Goal: Find specific page/section: Find specific page/section

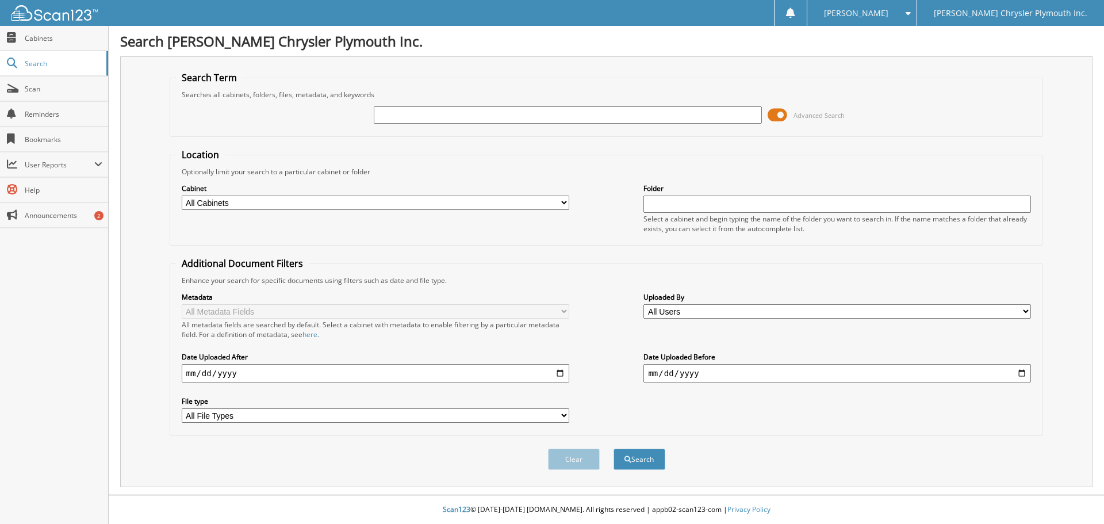
click at [406, 113] on input "text" at bounding box center [568, 114] width 388 height 17
type input "361982"
click at [613, 448] on button "Search" at bounding box center [639, 458] width 52 height 21
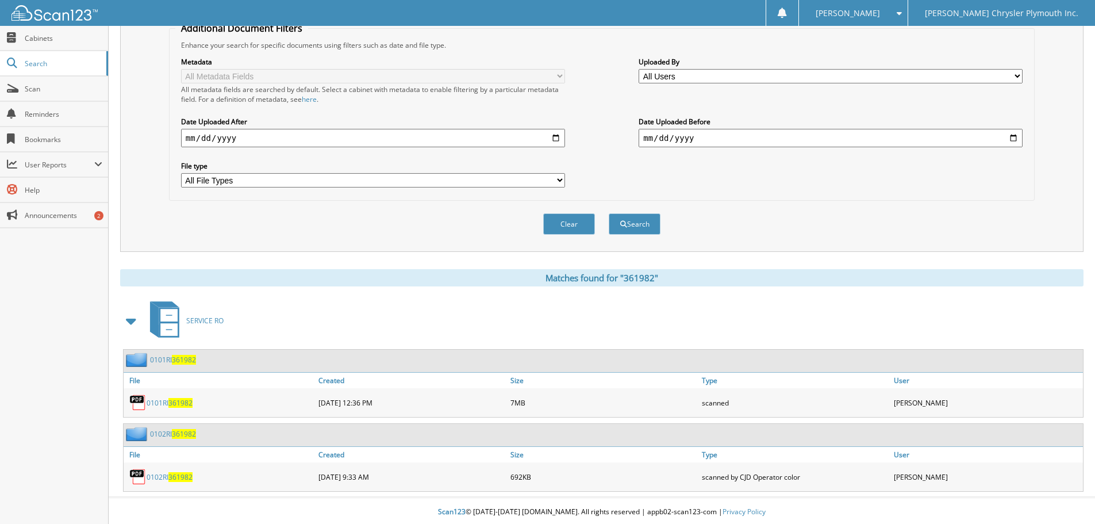
scroll to position [238, 0]
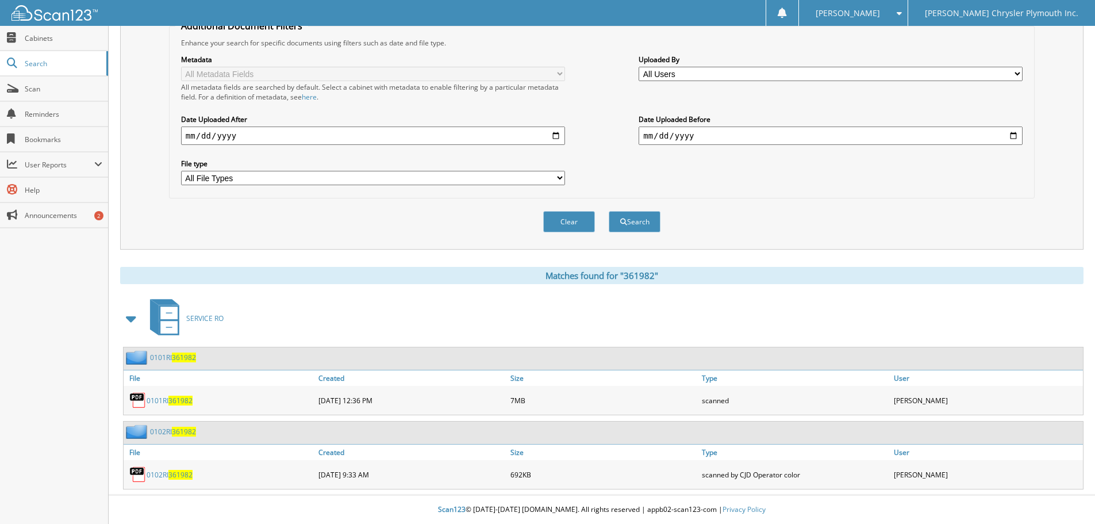
click at [173, 398] on span "361982" at bounding box center [180, 401] width 24 height 10
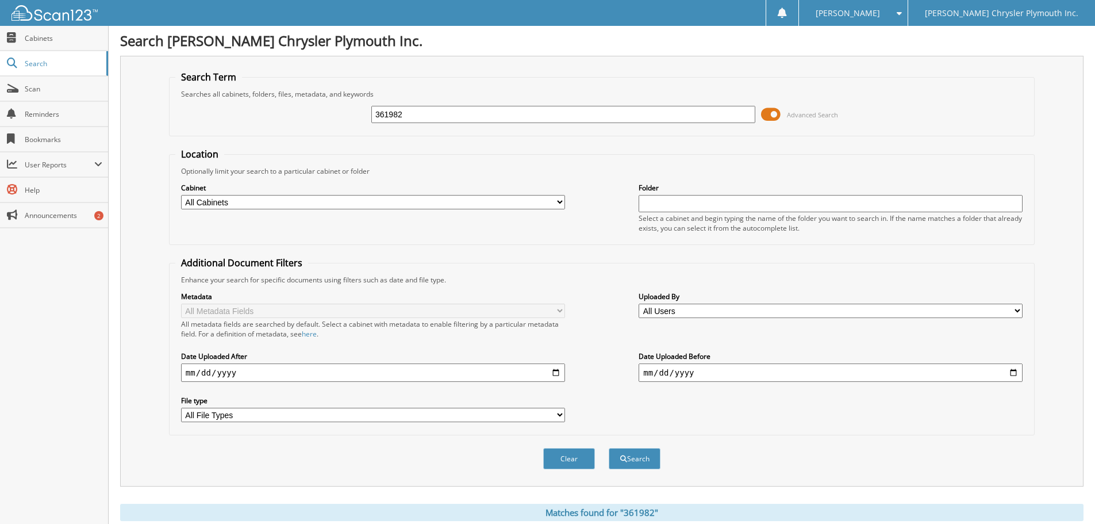
scroll to position [0, 0]
drag, startPoint x: 380, startPoint y: 112, endPoint x: 323, endPoint y: 112, distance: 56.9
click at [323, 112] on div "361982 Advanced Search" at bounding box center [601, 114] width 853 height 31
type input "362329"
click at [609, 448] on button "Search" at bounding box center [635, 458] width 52 height 21
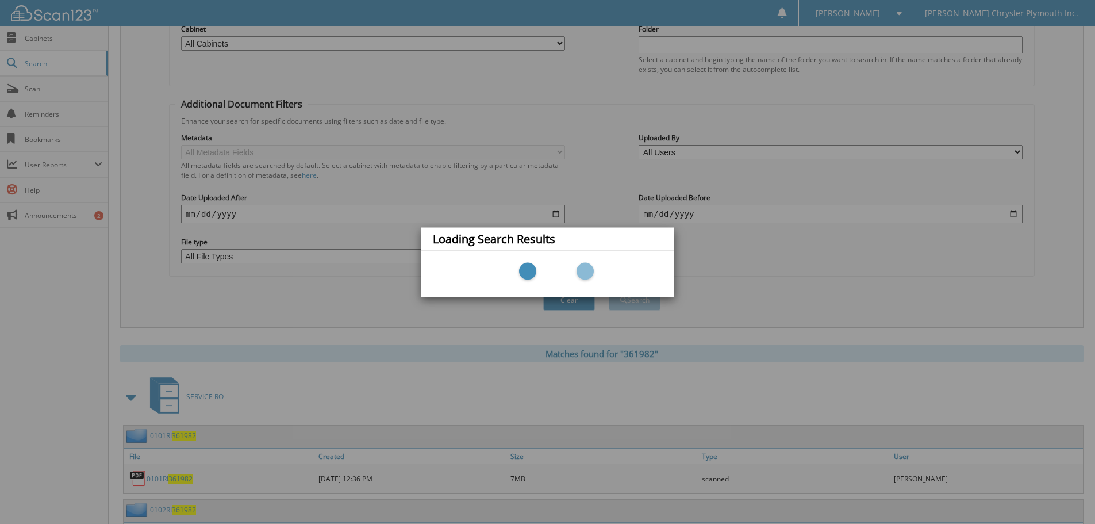
scroll to position [238, 0]
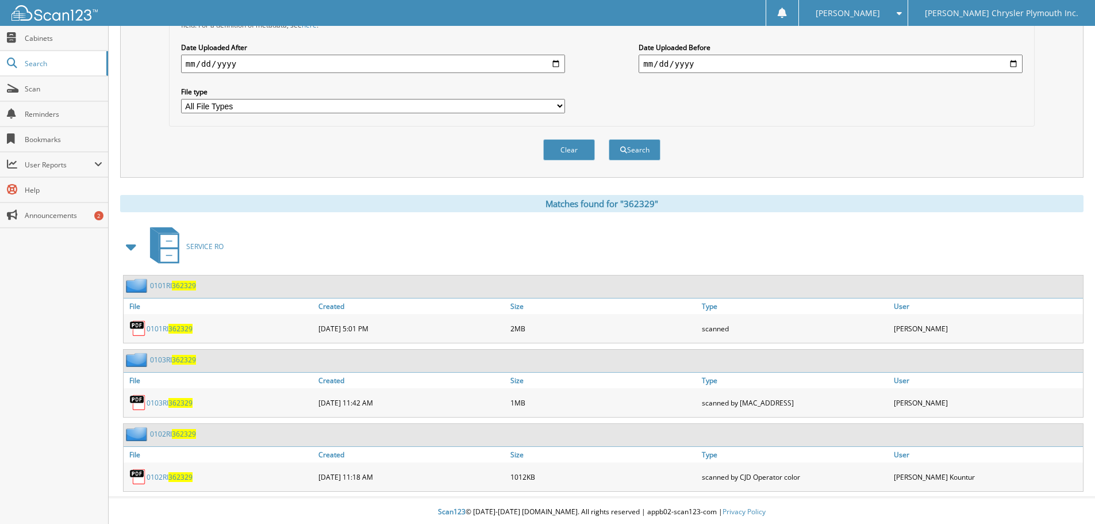
scroll to position [312, 0]
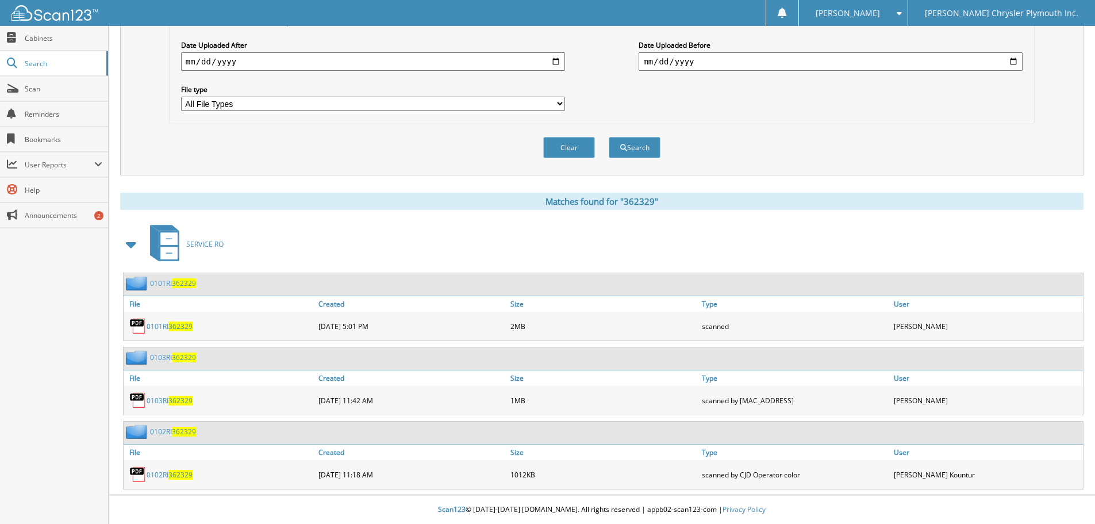
click at [169, 332] on div "0101RI 362329" at bounding box center [220, 325] width 192 height 23
click at [178, 325] on span "362329" at bounding box center [180, 326] width 24 height 10
